Goal: Register for event/course

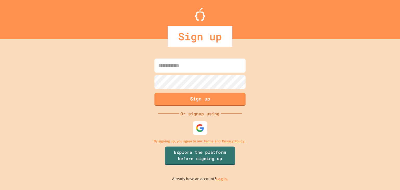
click at [206, 124] on div at bounding box center [200, 128] width 14 height 14
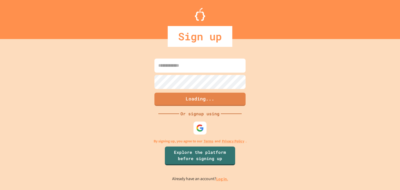
click at [209, 62] on input at bounding box center [200, 66] width 91 height 14
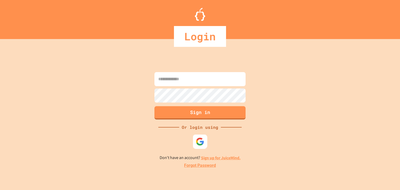
click at [198, 140] on img at bounding box center [200, 142] width 9 height 9
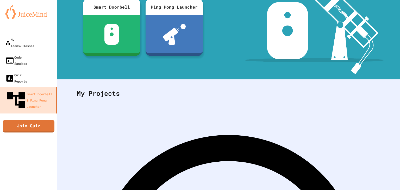
scroll to position [70, 0]
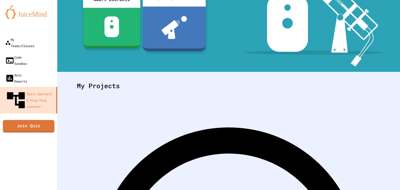
click at [166, 41] on div at bounding box center [174, 28] width 63 height 42
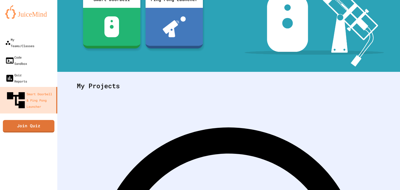
scroll to position [0, 0]
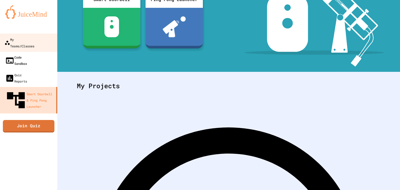
click at [27, 54] on div "Code Sandbox" at bounding box center [16, 60] width 22 height 13
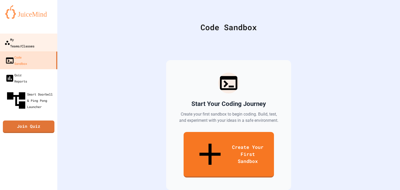
click at [34, 36] on link "My Teams/Classes" at bounding box center [28, 43] width 59 height 18
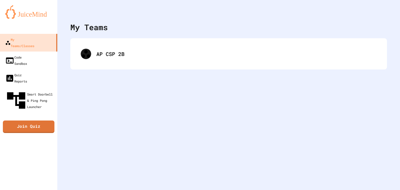
click at [75, 47] on div "AP CSP 2B" at bounding box center [228, 53] width 317 height 31
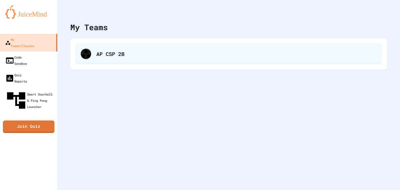
click at [77, 49] on div "AP CSP 2B" at bounding box center [229, 54] width 307 height 21
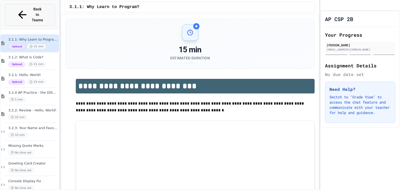
click at [32, 8] on span "Back to Teams" at bounding box center [38, 15] width 12 height 16
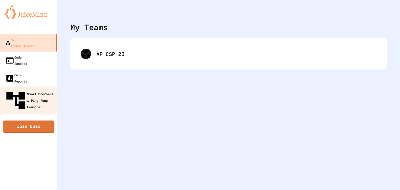
click at [30, 89] on div "Smart Doorbell & Ping Pong Launcher" at bounding box center [30, 100] width 52 height 23
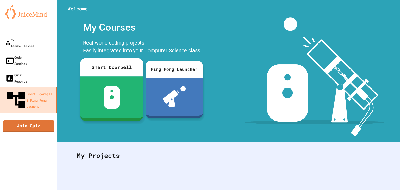
click at [88, 82] on div at bounding box center [111, 97] width 63 height 42
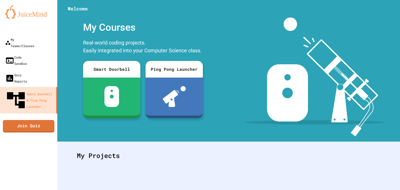
scroll to position [5, 0]
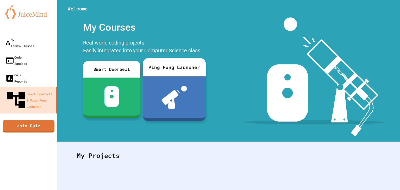
click at [156, 80] on div at bounding box center [174, 97] width 63 height 42
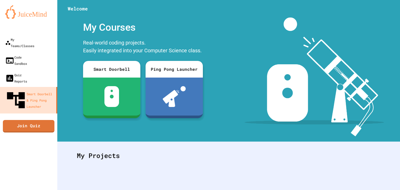
scroll to position [95, 0]
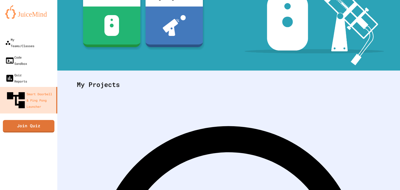
scroll to position [0, 0]
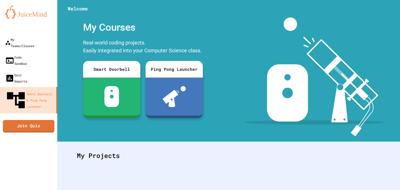
click at [37, 14] on img at bounding box center [28, 12] width 47 height 14
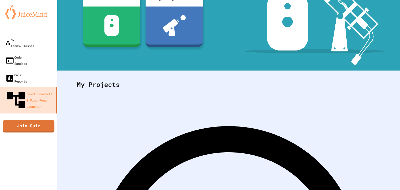
click at [41, 69] on link "Quiz Reports" at bounding box center [28, 78] width 59 height 18
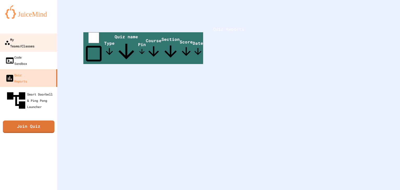
click at [50, 41] on link "My Teams/Classes" at bounding box center [28, 43] width 59 height 18
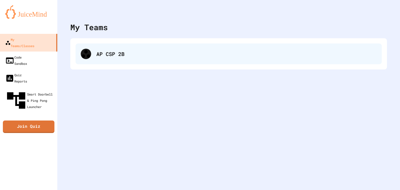
click at [84, 47] on div "AP CSP 2B" at bounding box center [229, 54] width 307 height 21
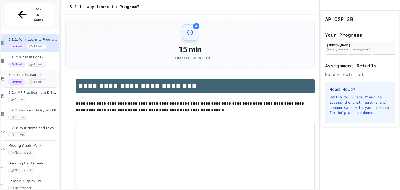
scroll to position [51, 0]
